Goal: Transaction & Acquisition: Purchase product/service

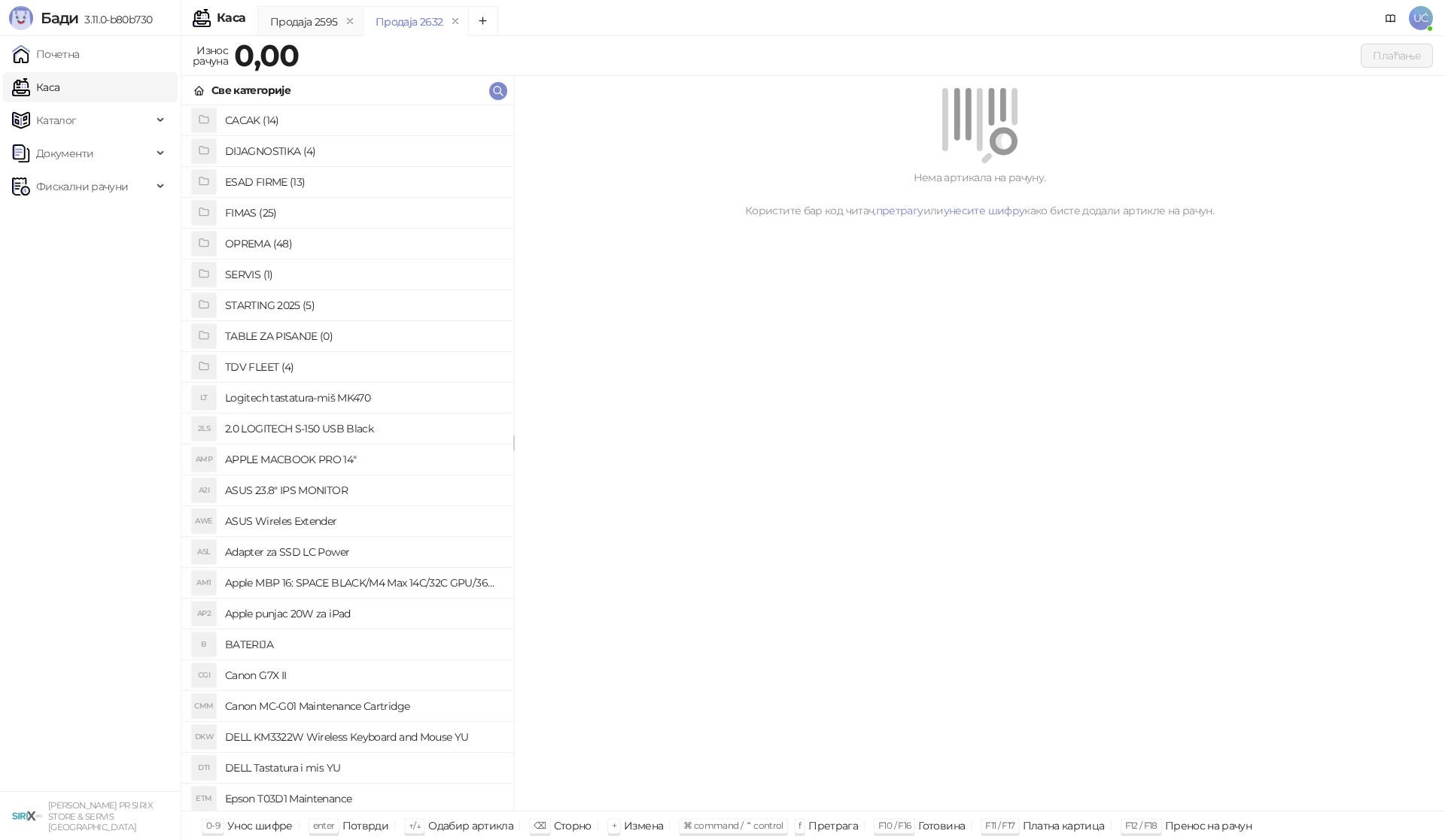
click at [330, 234] on h4 "OPREMA (48)" at bounding box center [363, 243] width 276 height 24
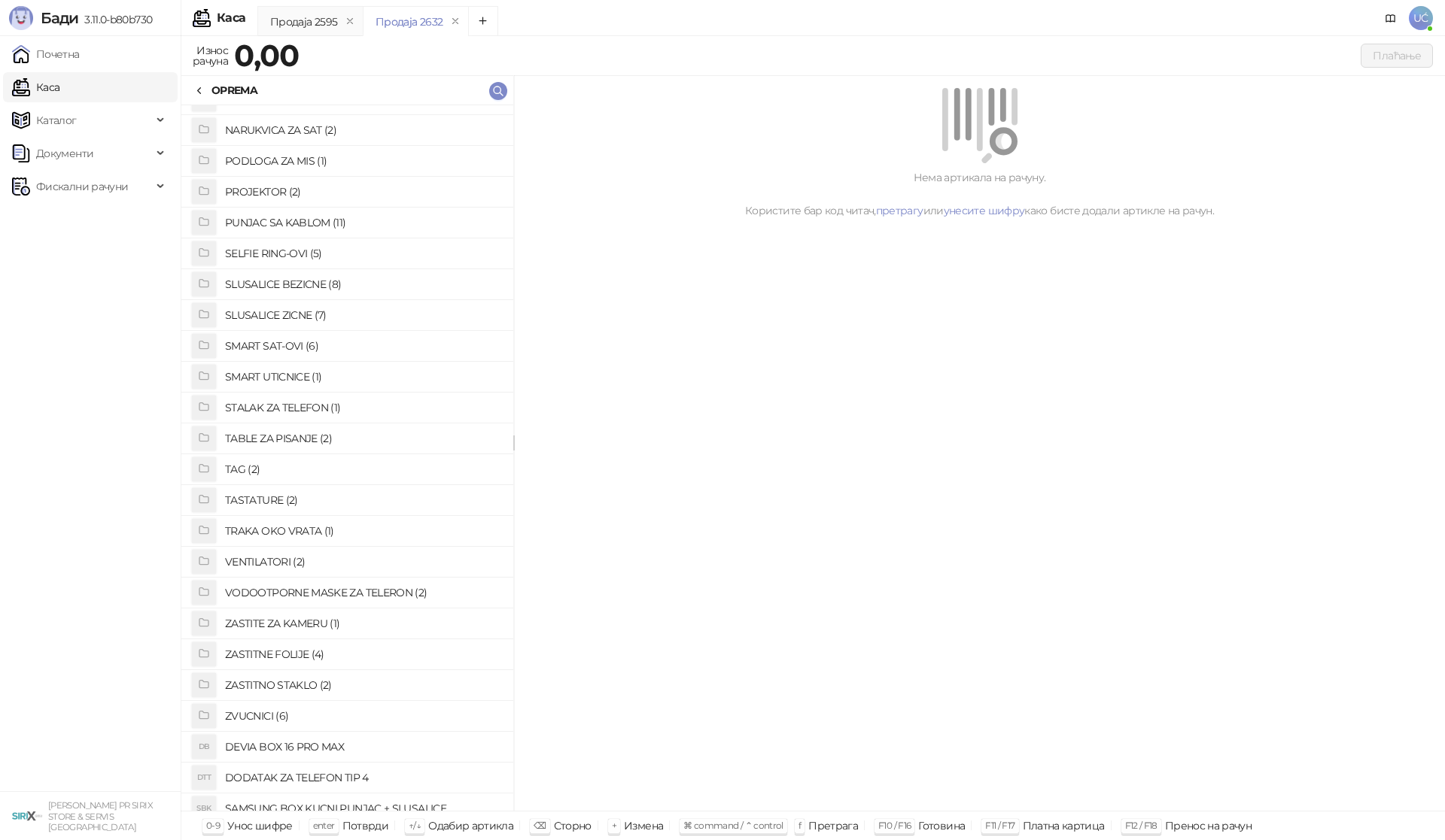
scroll to position [775, 0]
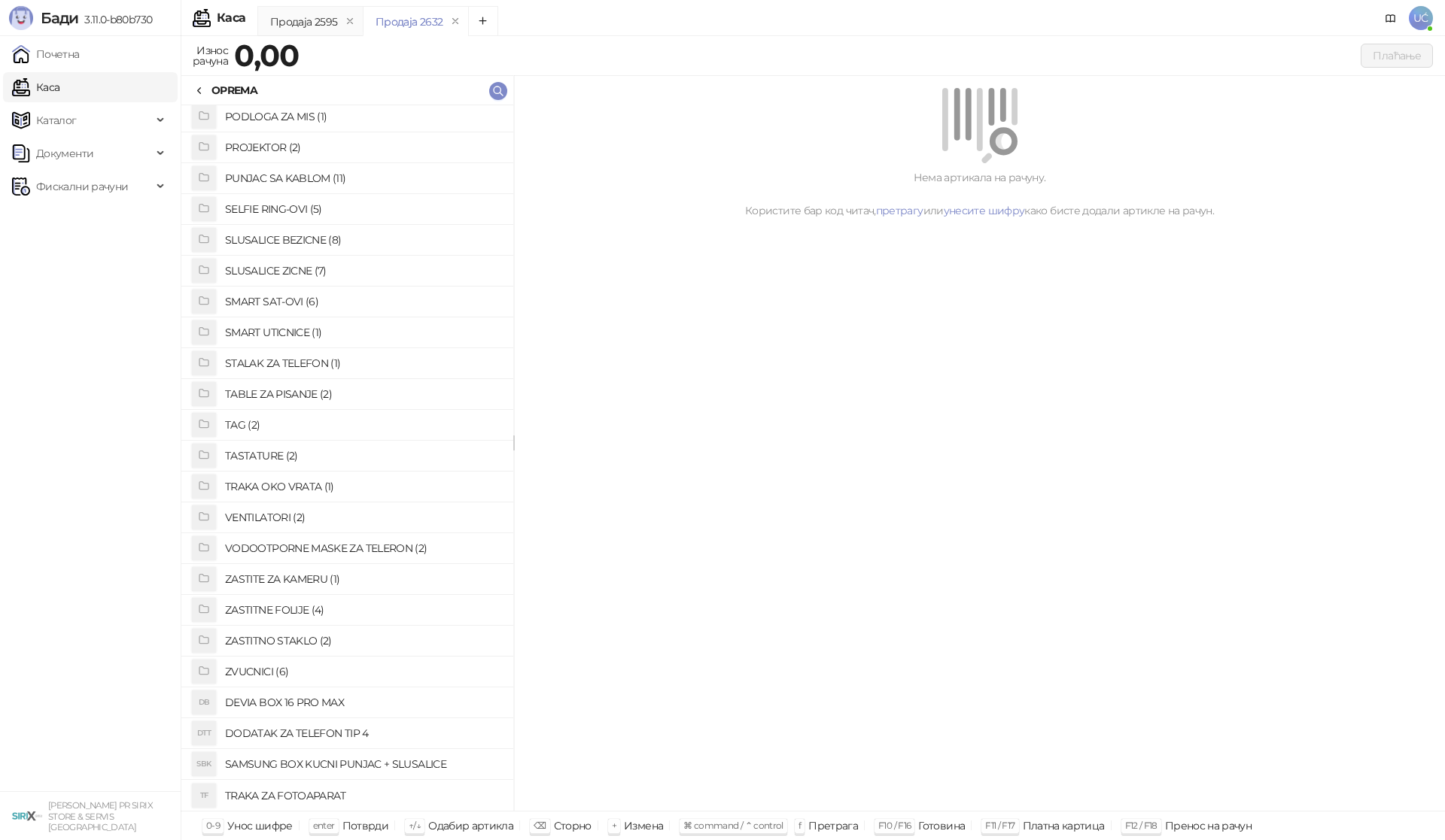
click at [303, 641] on h4 "ZASTITNO STAKLO (2)" at bounding box center [363, 641] width 276 height 24
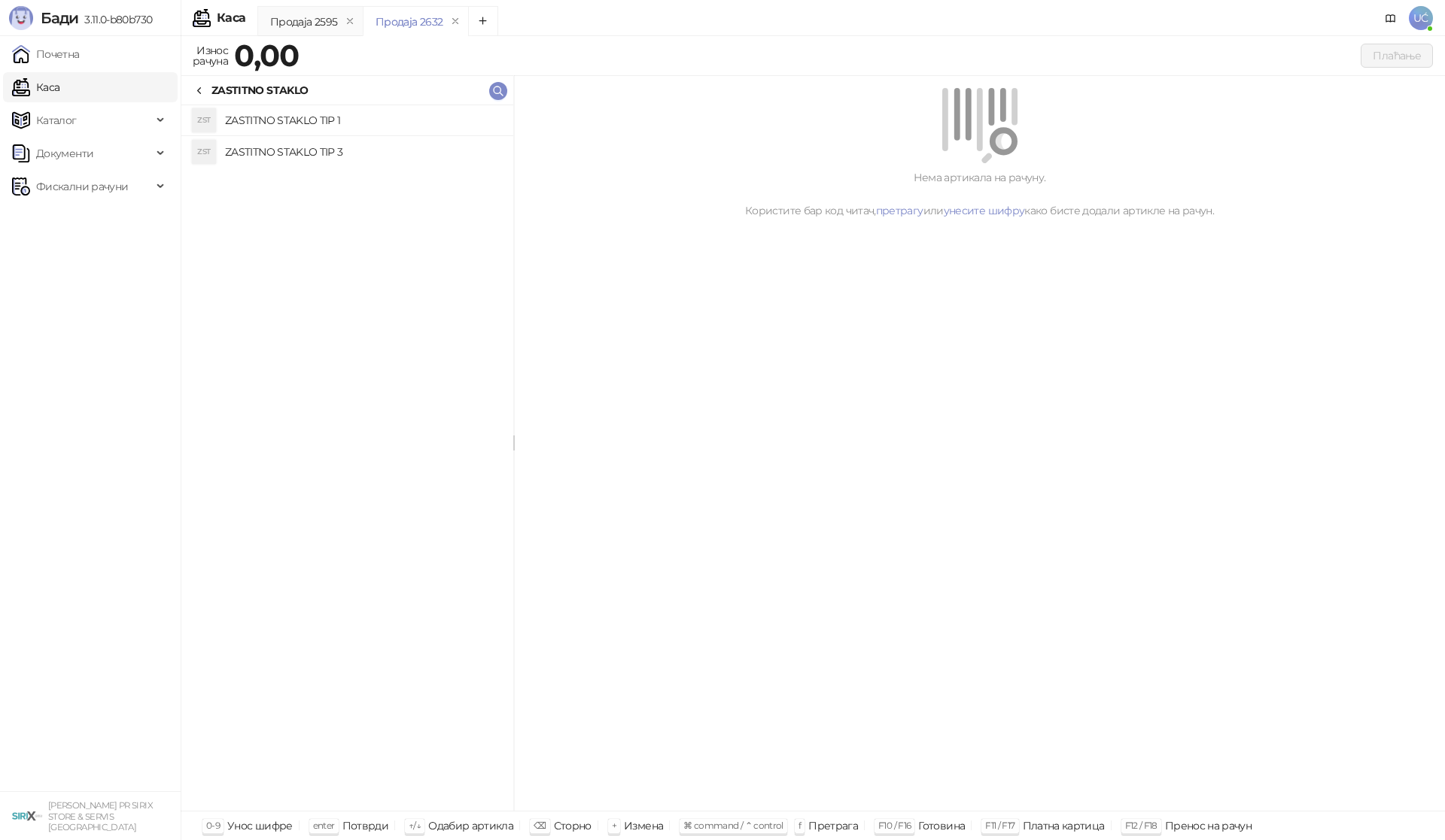
click at [389, 120] on h4 "ZASTITNO STAKLO TIP 1" at bounding box center [363, 120] width 276 height 24
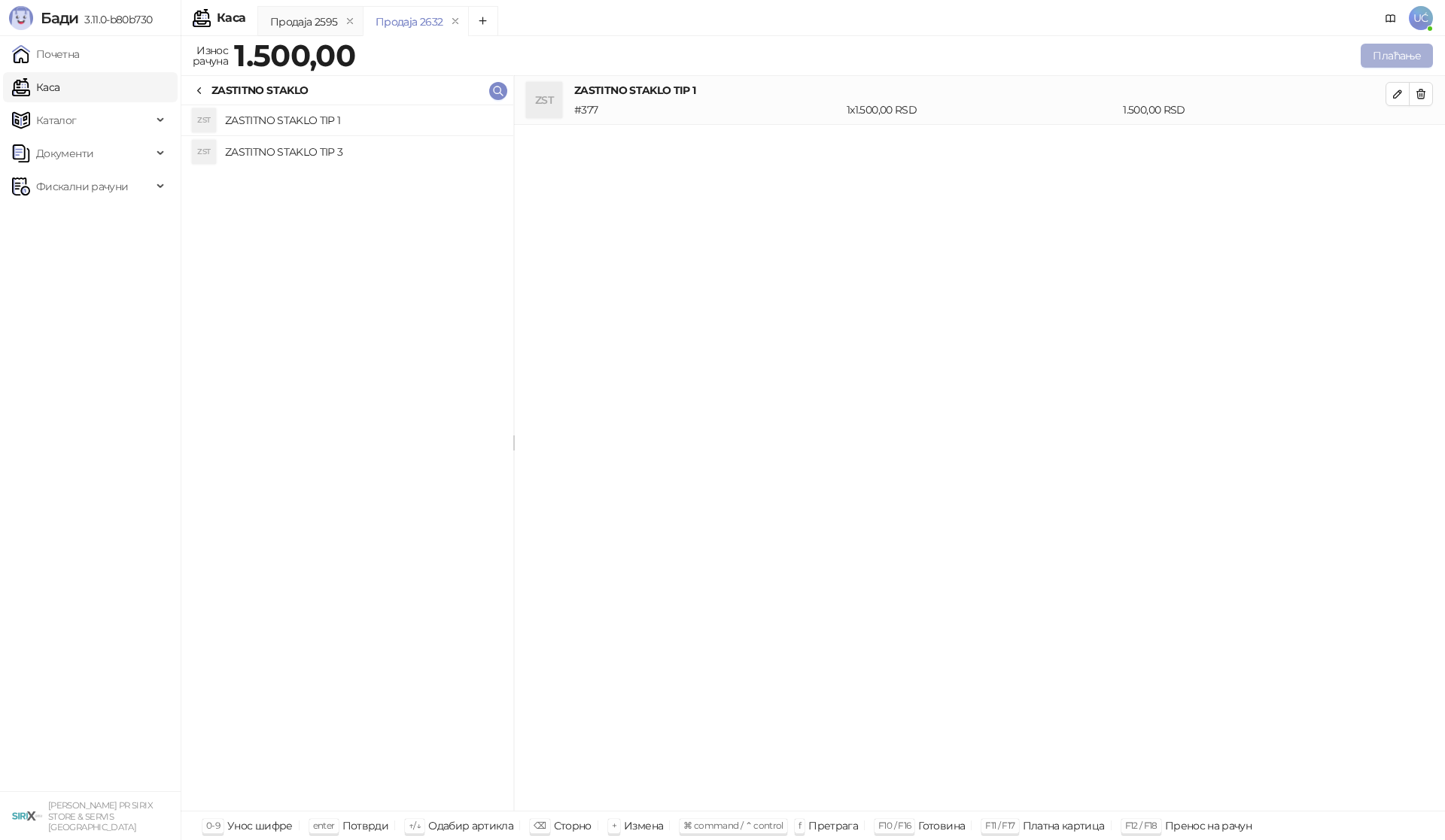
click at [1398, 56] on button "Плаћање" at bounding box center [1397, 55] width 72 height 24
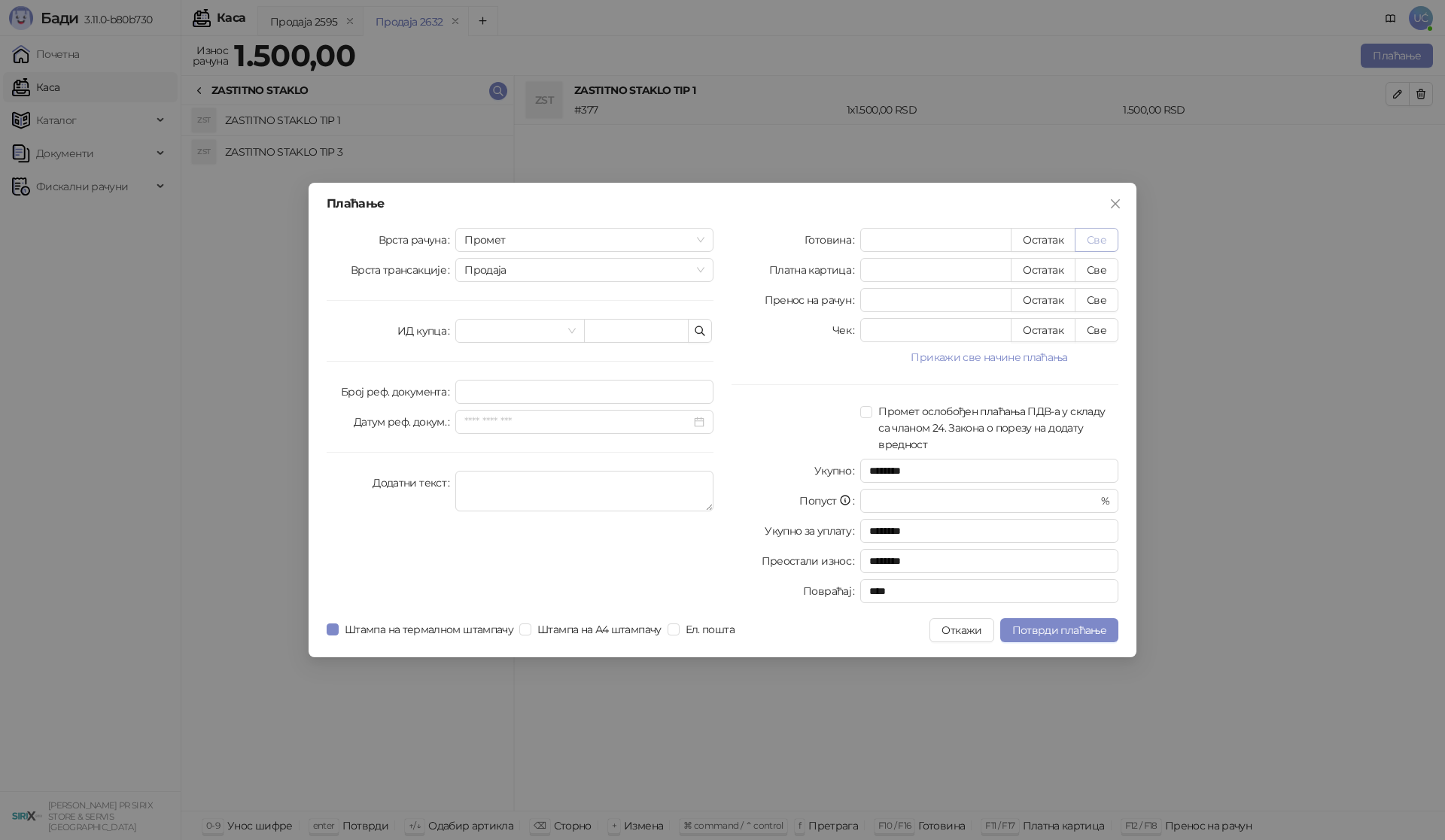
click at [1104, 246] on button "Све" at bounding box center [1096, 239] width 43 height 24
type input "****"
drag, startPoint x: 1056, startPoint y: 620, endPoint x: 1072, endPoint y: 606, distance: 21.3
click at [1057, 620] on button "Потврди плаћање" at bounding box center [1058, 629] width 118 height 24
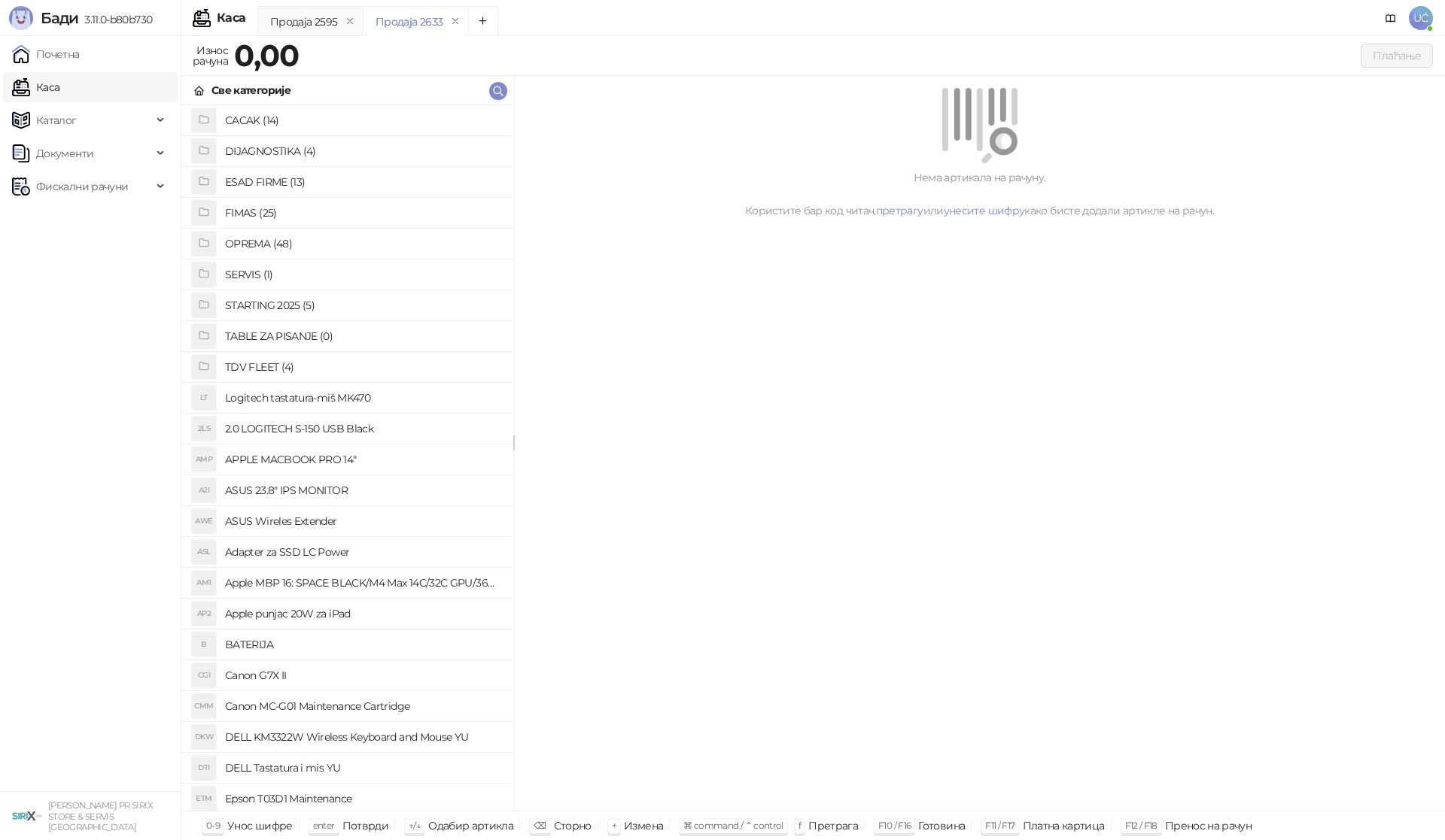
click at [283, 243] on h4 "OPREMA (48)" at bounding box center [363, 243] width 276 height 24
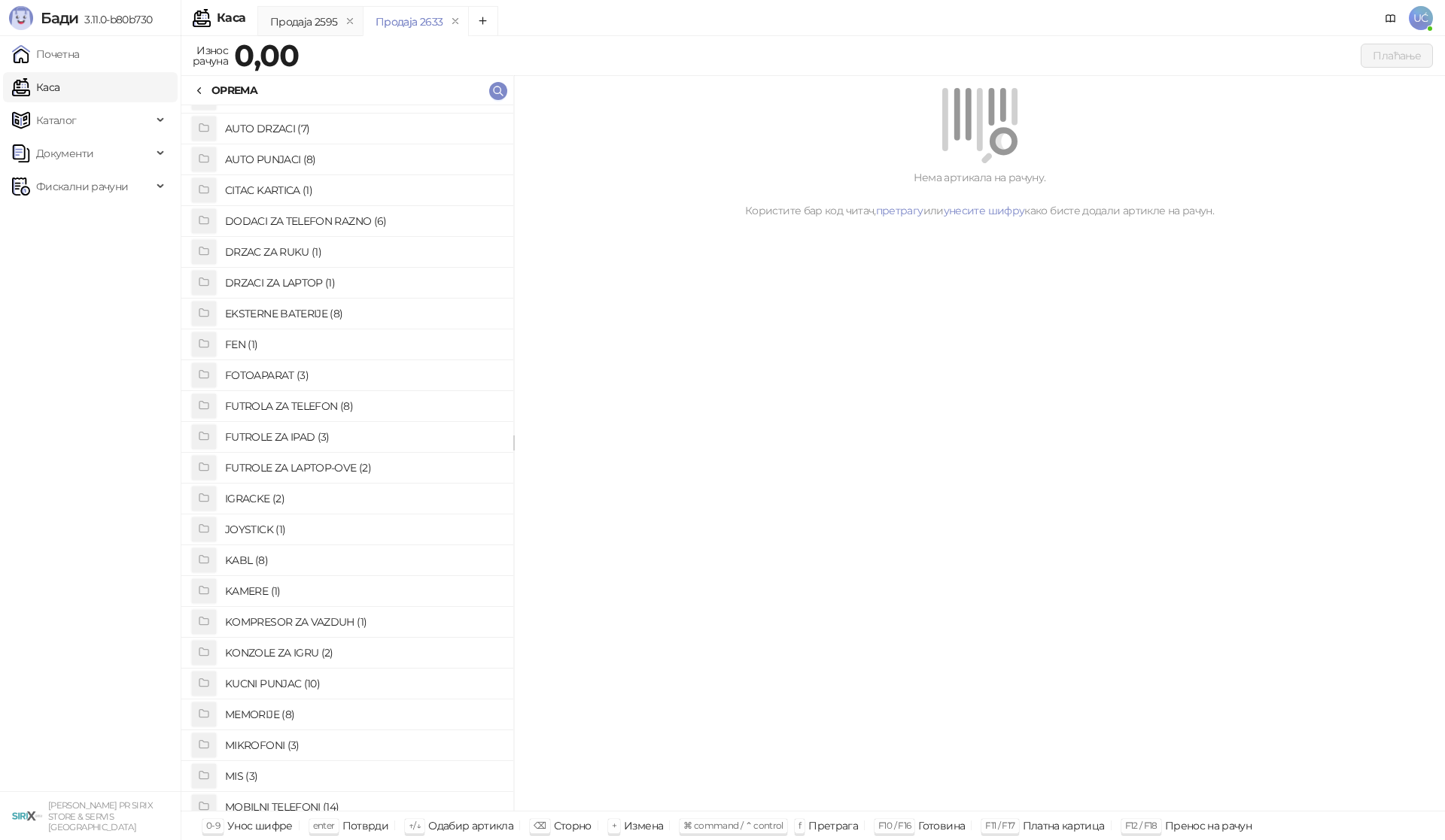
scroll to position [0, 0]
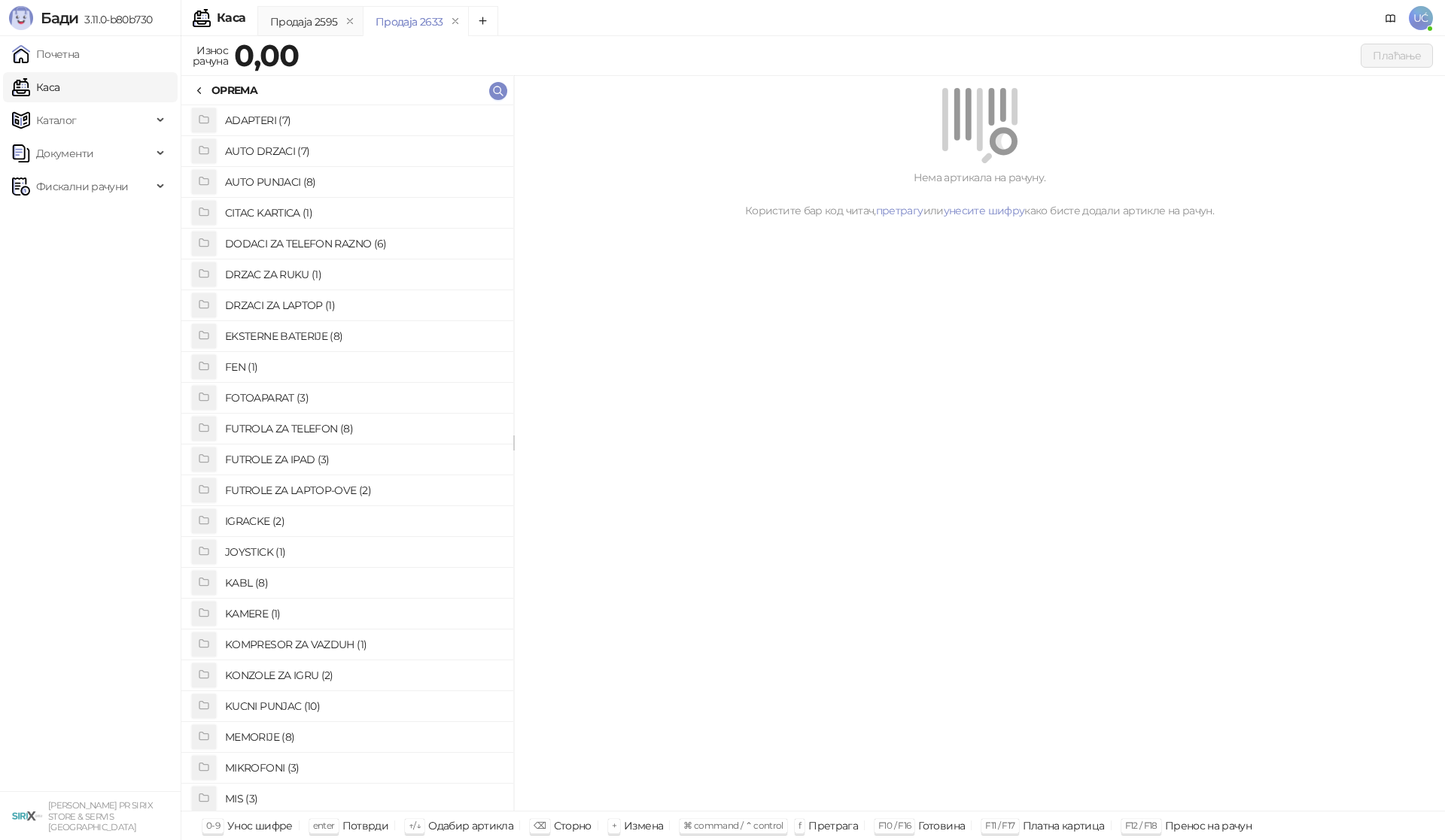
click at [319, 429] on h4 "FUTROLA ZA TELEFON (8)" at bounding box center [363, 428] width 276 height 24
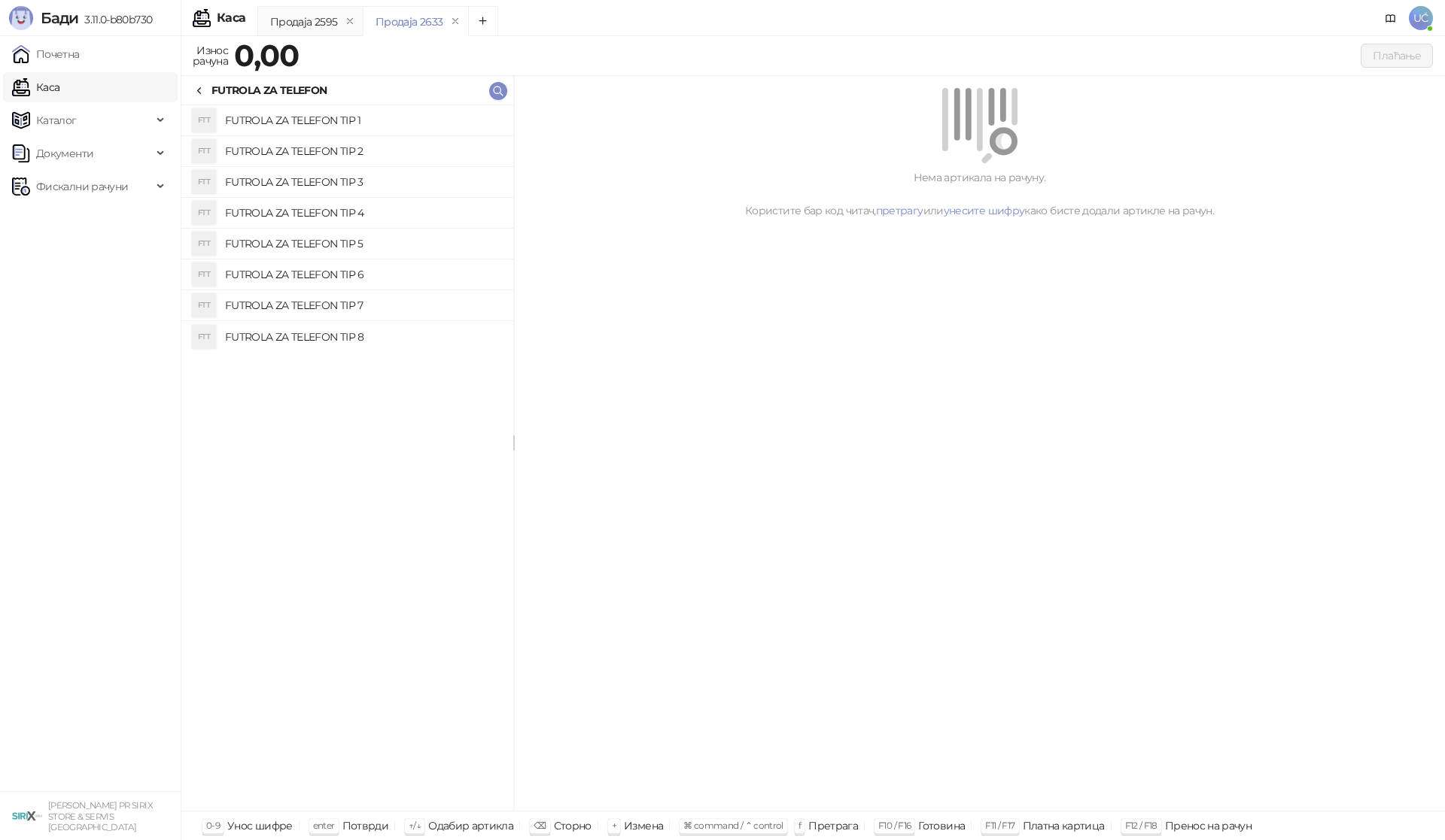
click at [377, 147] on h4 "FUTROLA ZA TELEFON TIP 2" at bounding box center [363, 150] width 276 height 24
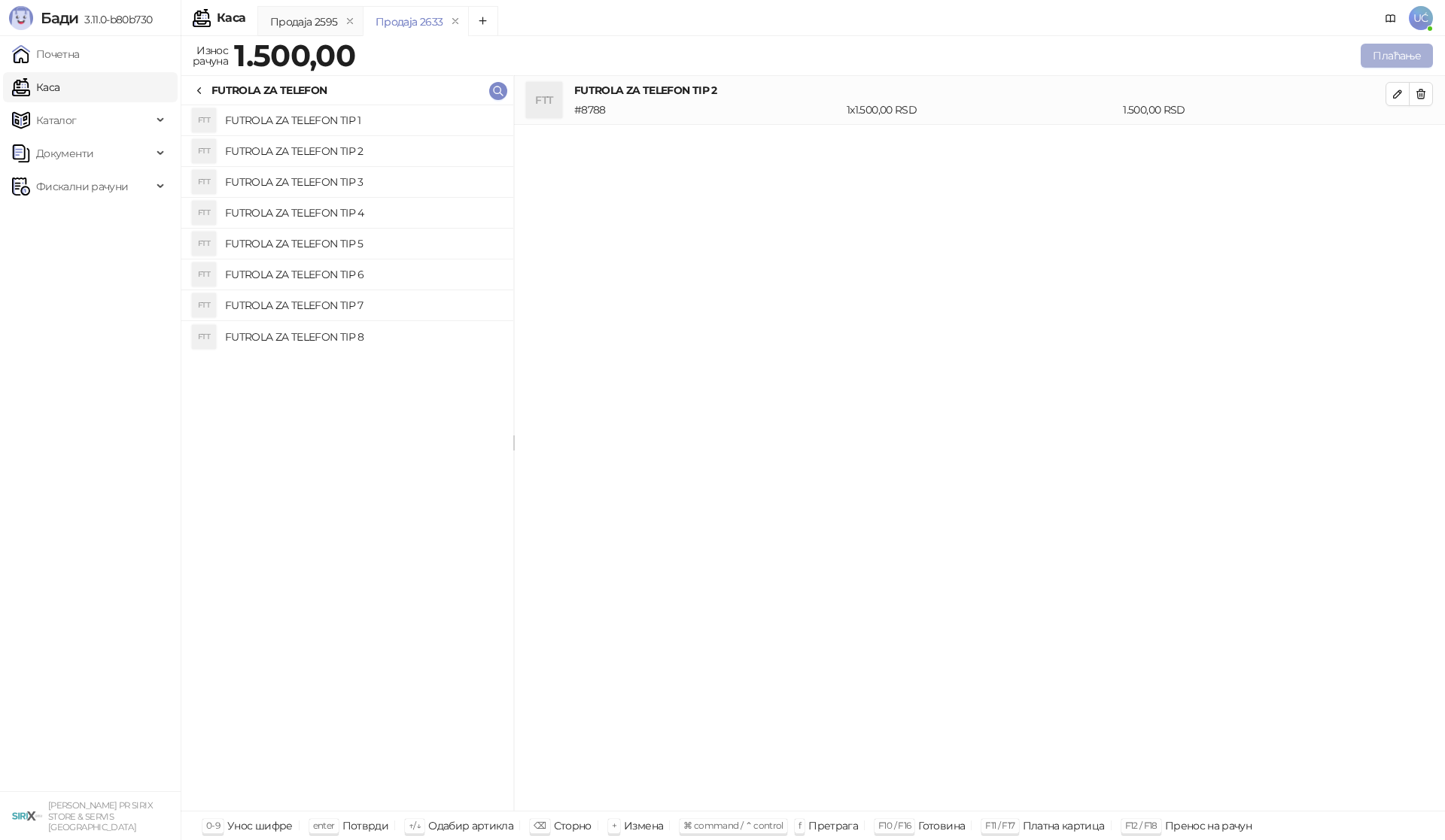
click at [1382, 60] on button "Плаћање" at bounding box center [1397, 55] width 72 height 24
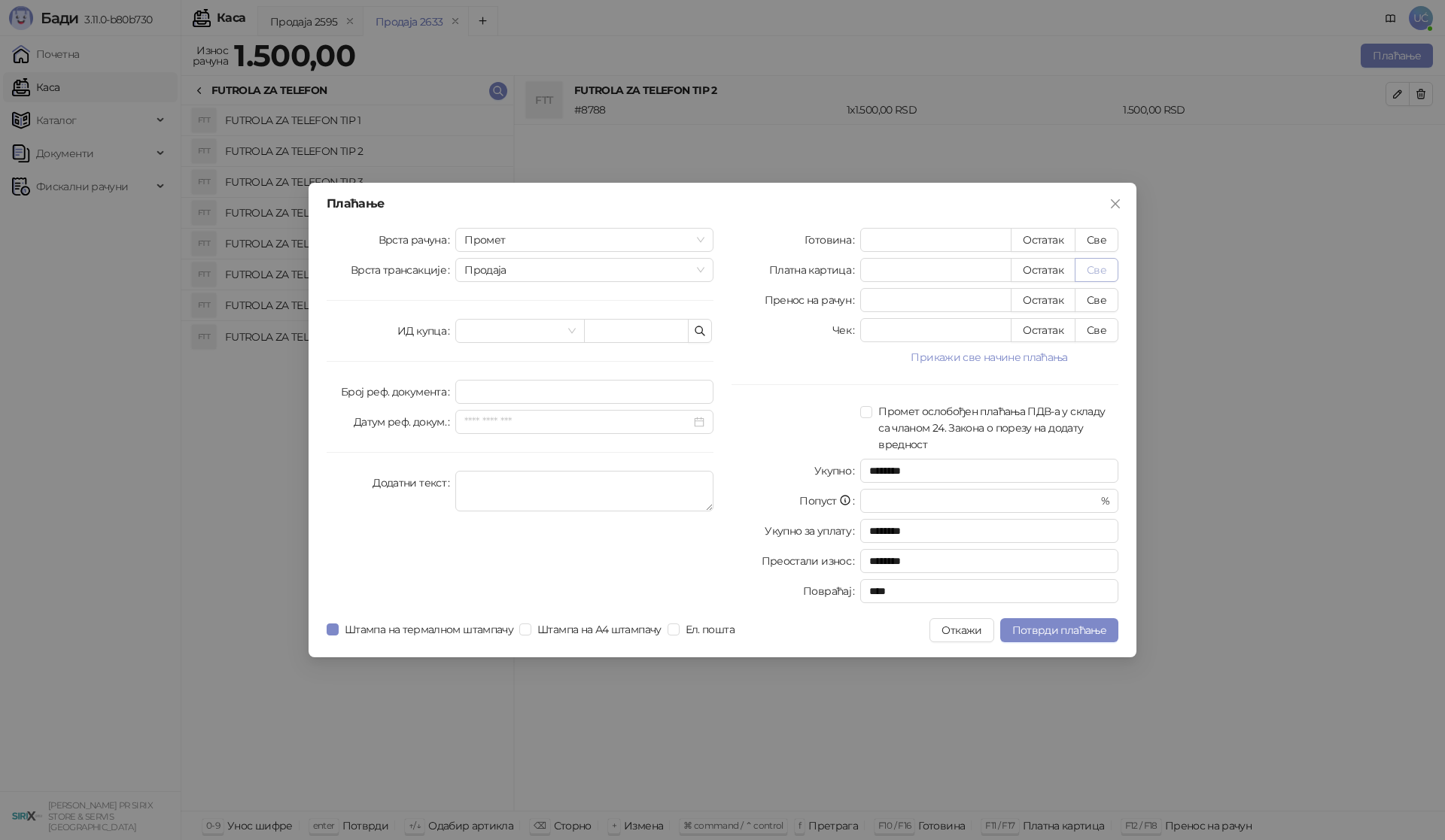
click at [1110, 267] on button "Све" at bounding box center [1096, 269] width 43 height 24
type input "****"
click at [1086, 633] on span "Потврди плаћање" at bounding box center [1059, 630] width 95 height 13
